Goal: Check status: Check status

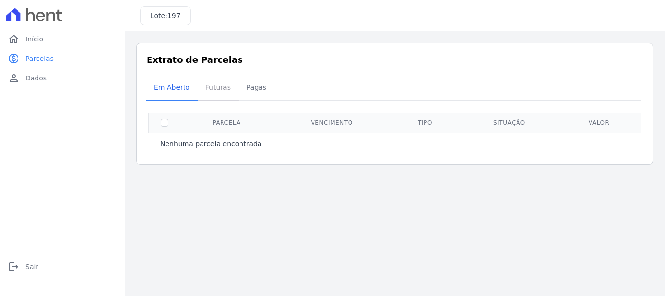
click at [212, 83] on span "Futuras" at bounding box center [218, 86] width 37 height 19
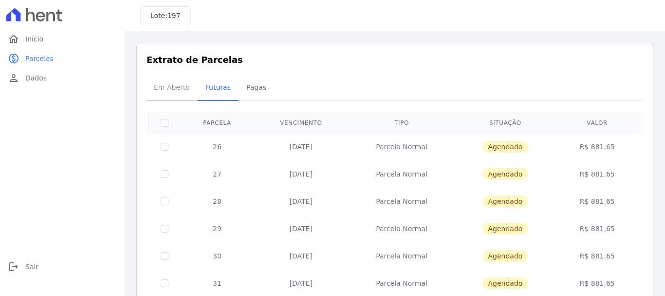
click at [162, 88] on span "Em Aberto" at bounding box center [172, 86] width 48 height 19
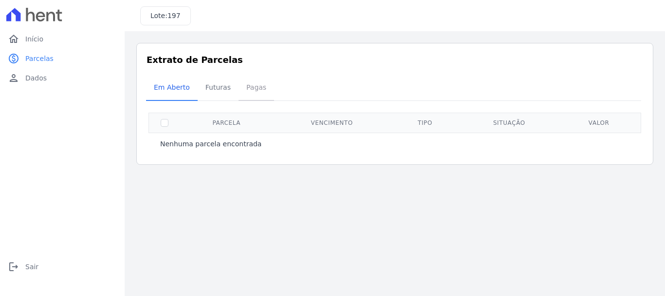
click at [257, 83] on span "Pagas" at bounding box center [257, 86] width 32 height 19
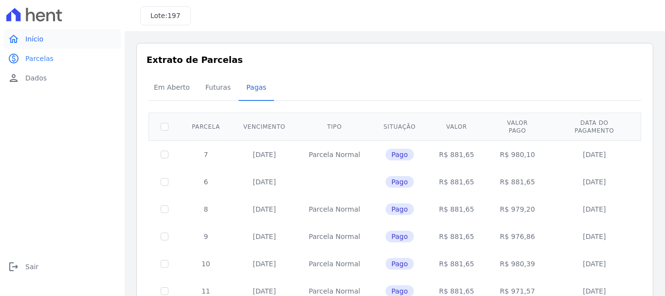
click at [75, 33] on link "home Início" at bounding box center [62, 38] width 117 height 19
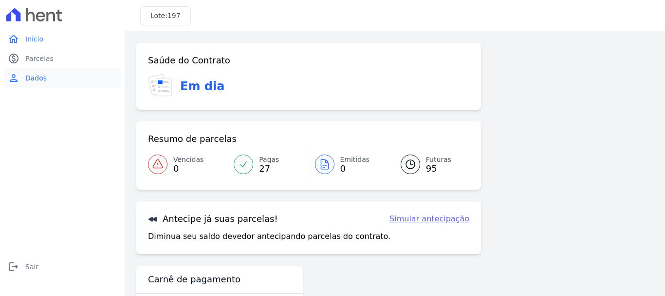
click at [28, 77] on span "Dados" at bounding box center [35, 78] width 21 height 10
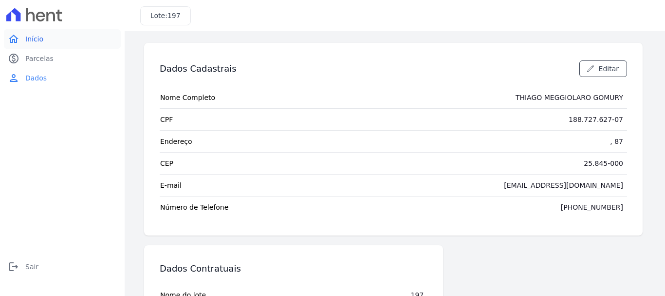
click at [67, 43] on link "home Início" at bounding box center [62, 38] width 117 height 19
